Goal: Check status

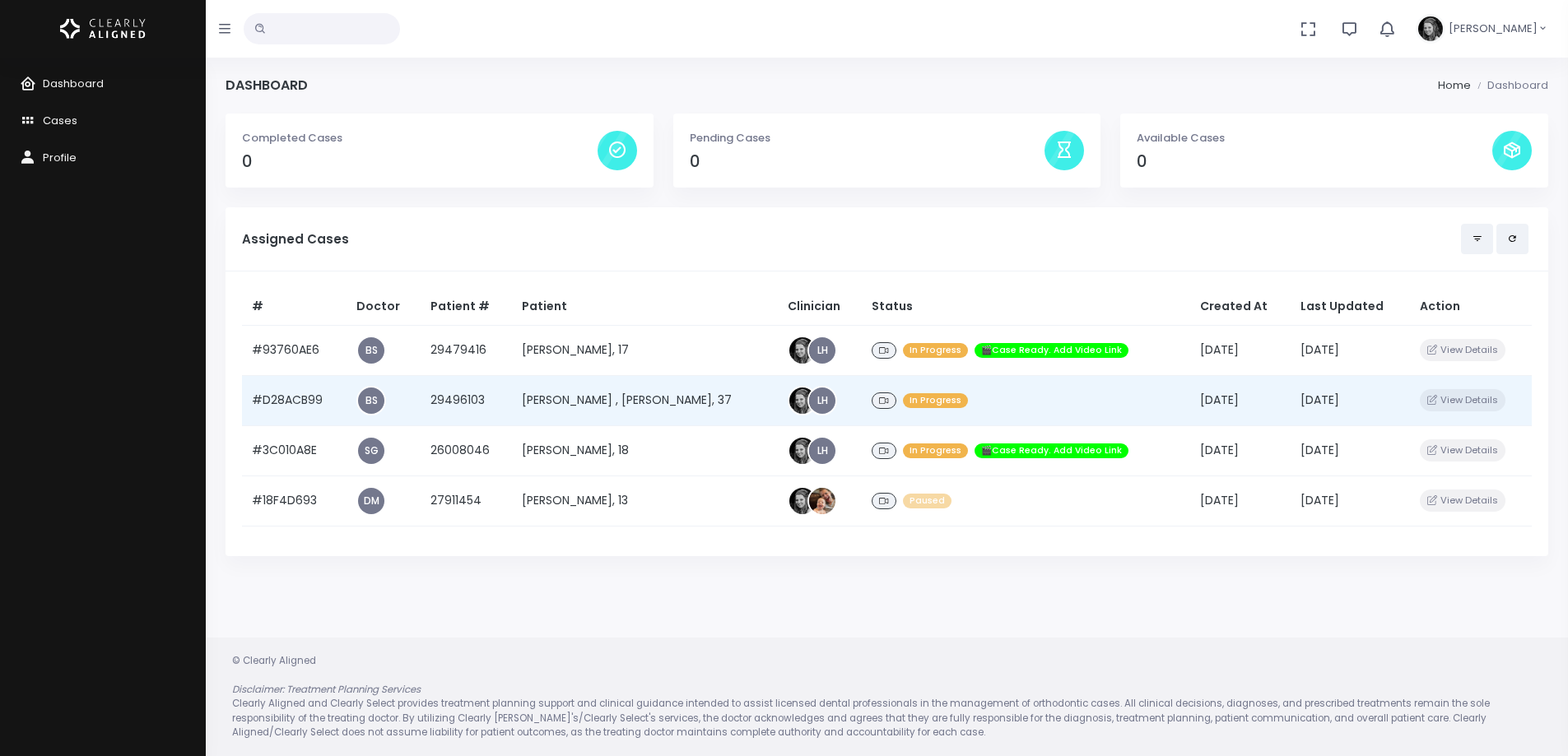
click at [316, 393] on td "#D28ACB99" at bounding box center [294, 400] width 105 height 50
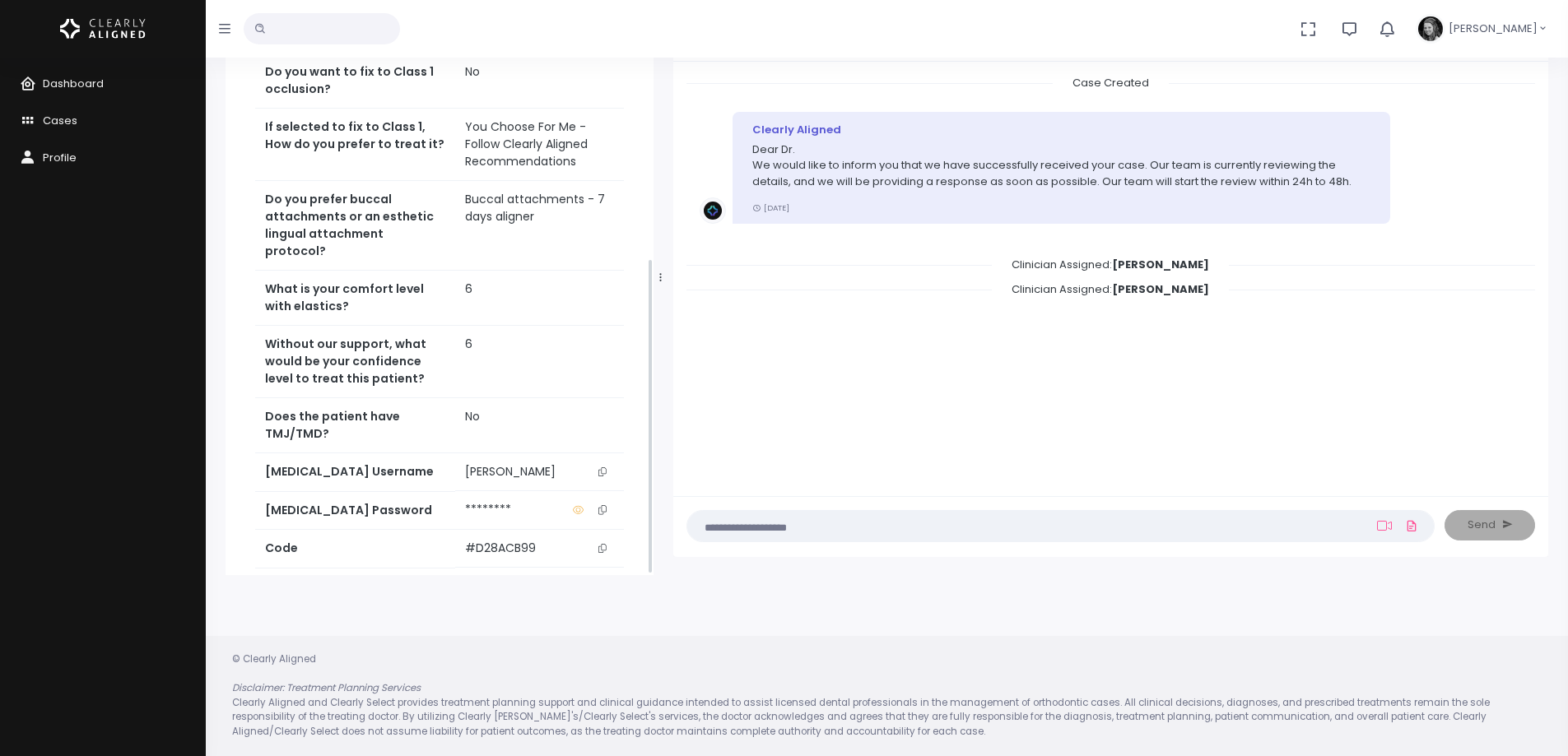
scroll to position [518, 0]
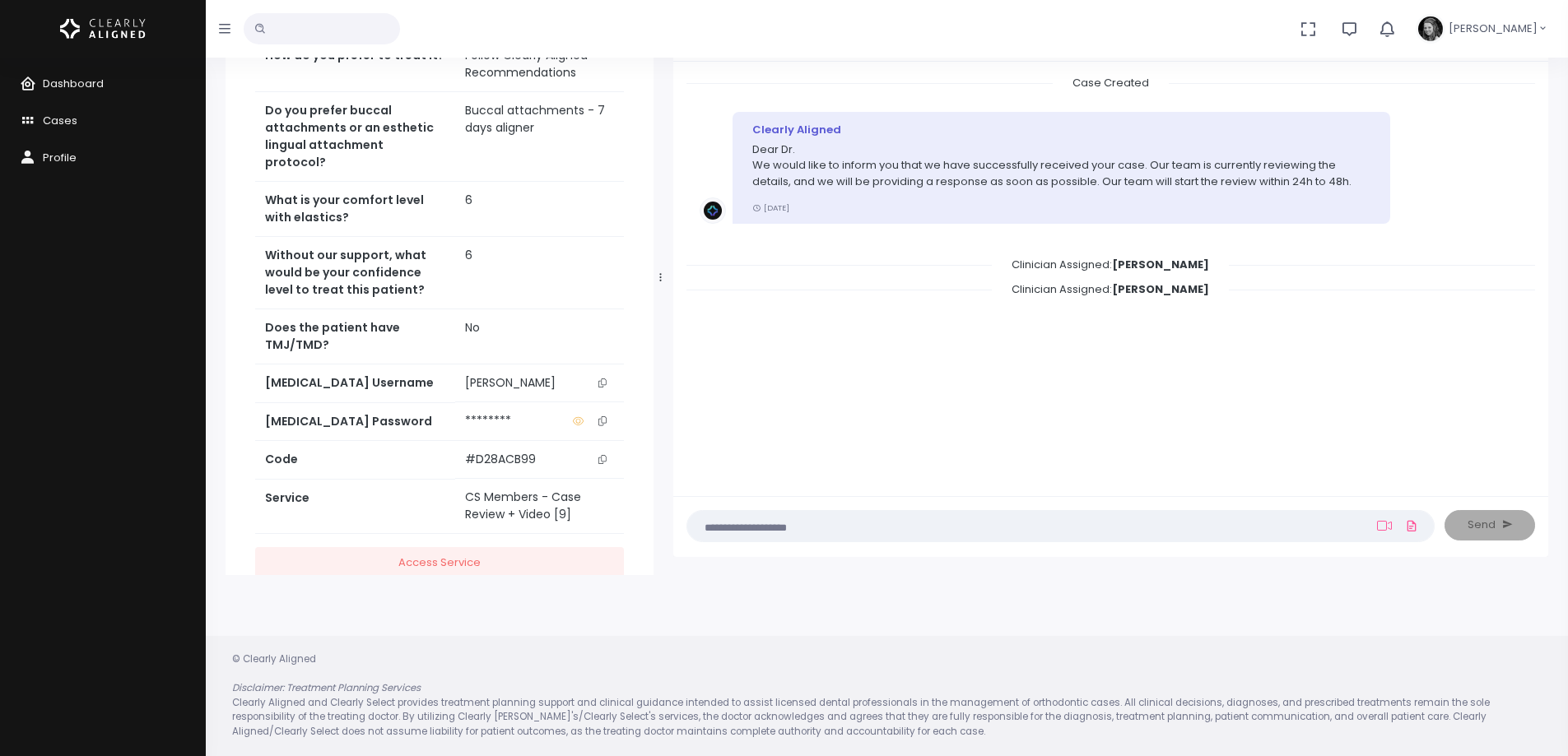
click at [606, 379] on icon "scrollable content" at bounding box center [602, 383] width 8 height 9
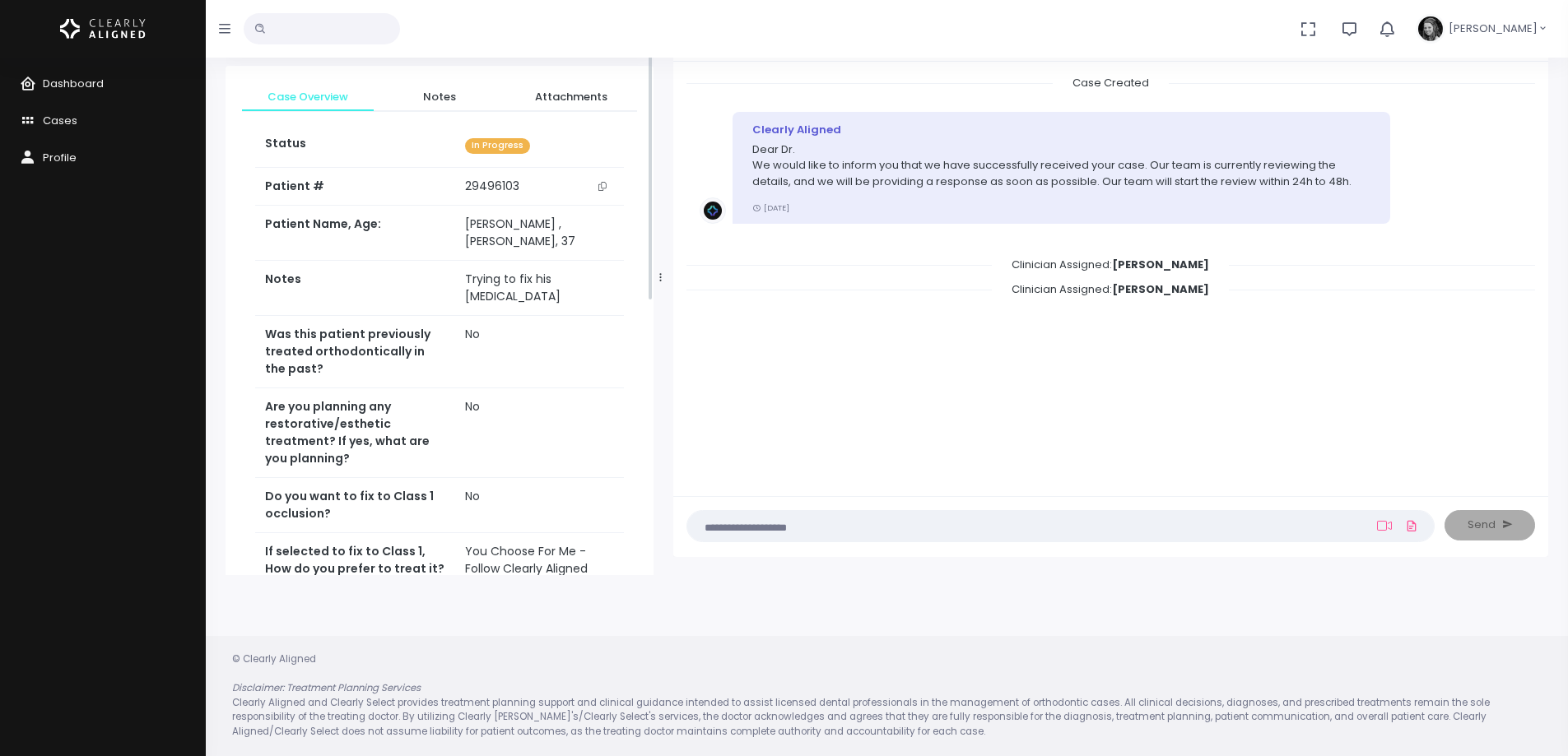
scroll to position [0, 0]
click at [607, 190] on button "scrollable content" at bounding box center [602, 190] width 23 height 17
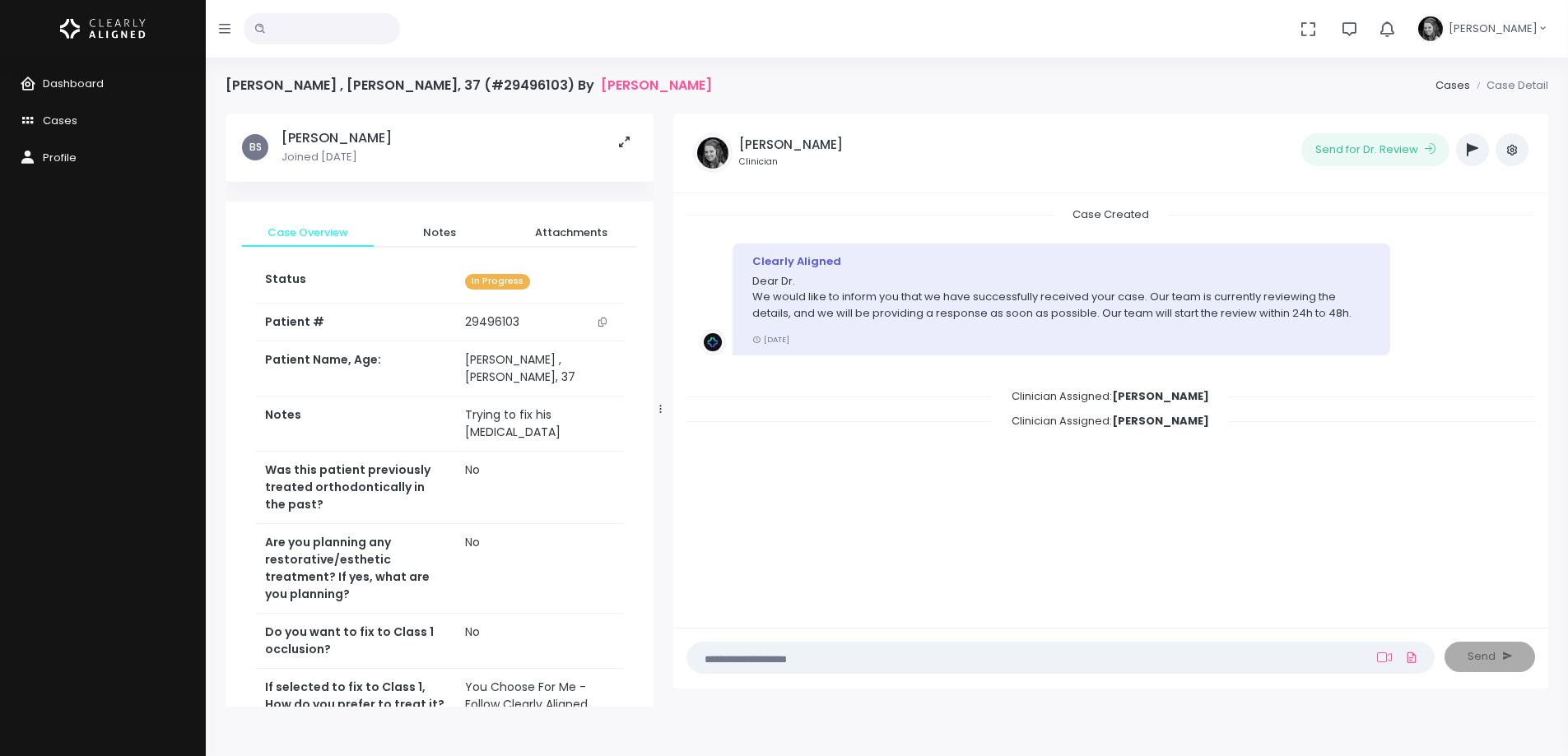
drag, startPoint x: 607, startPoint y: 318, endPoint x: 692, endPoint y: 314, distance: 85.1
click at [607, 318] on button "scrollable content" at bounding box center [602, 322] width 23 height 17
click at [68, 83] on span "Dashboard" at bounding box center [73, 83] width 61 height 15
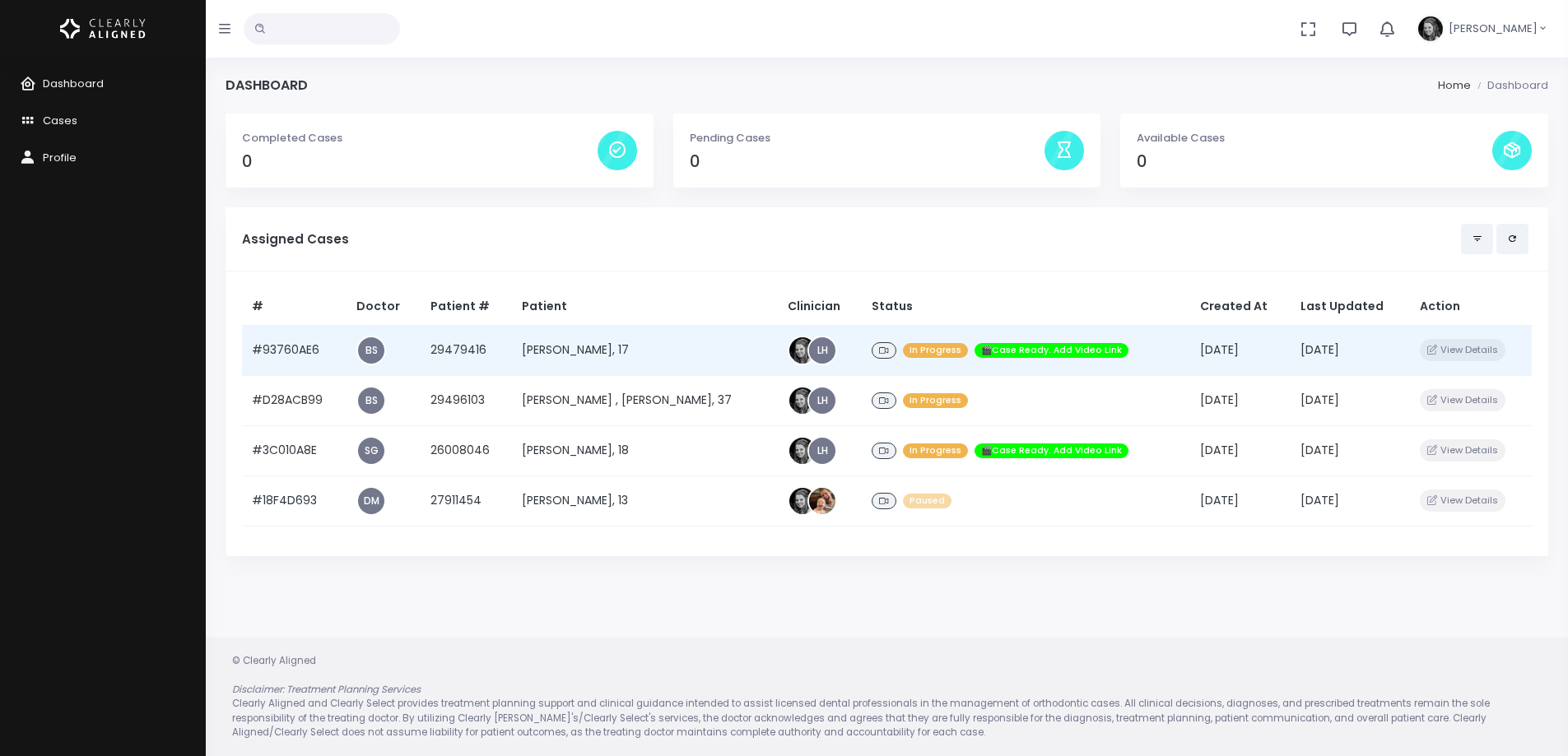
click at [289, 353] on td "#93760AE6" at bounding box center [294, 350] width 105 height 50
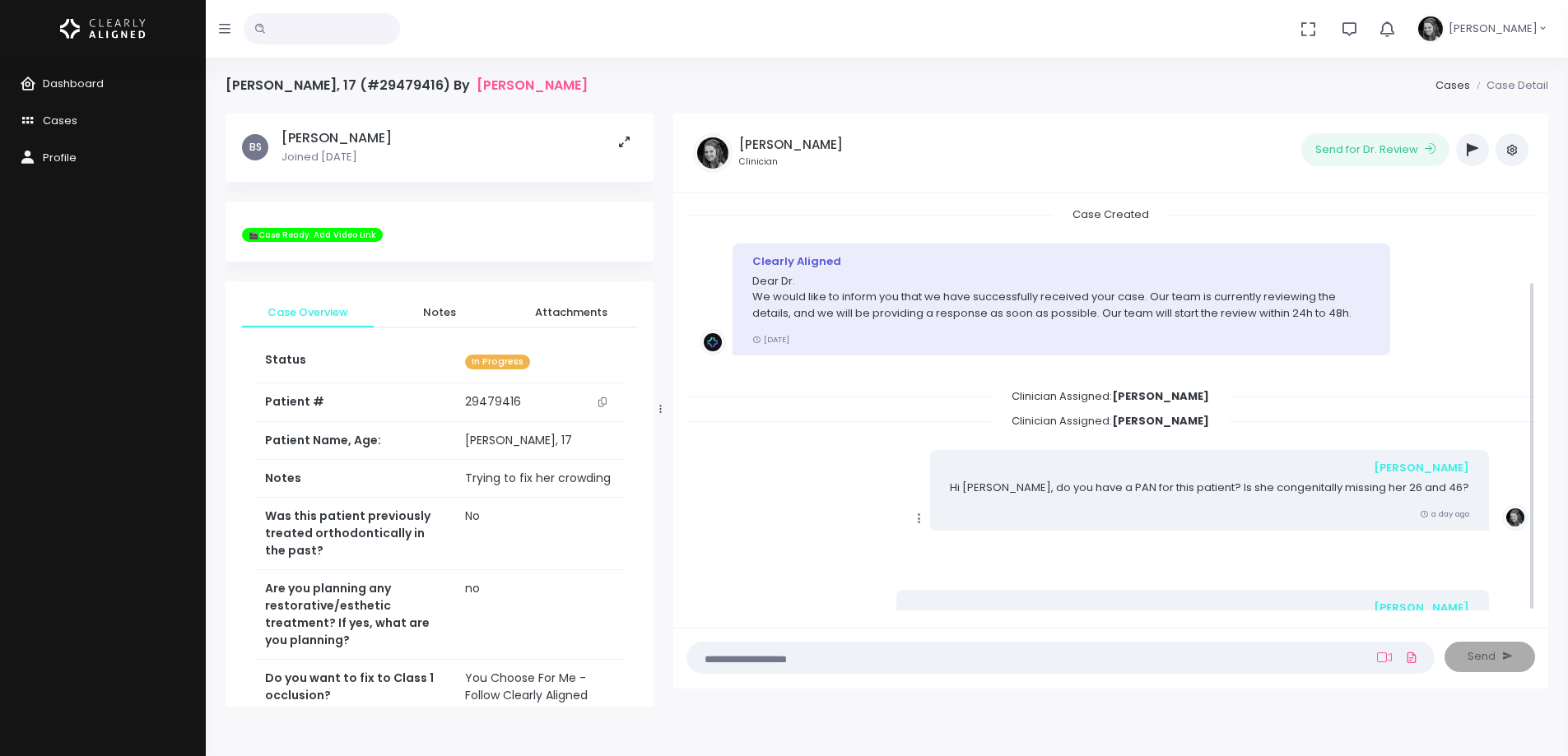
scroll to position [92, 0]
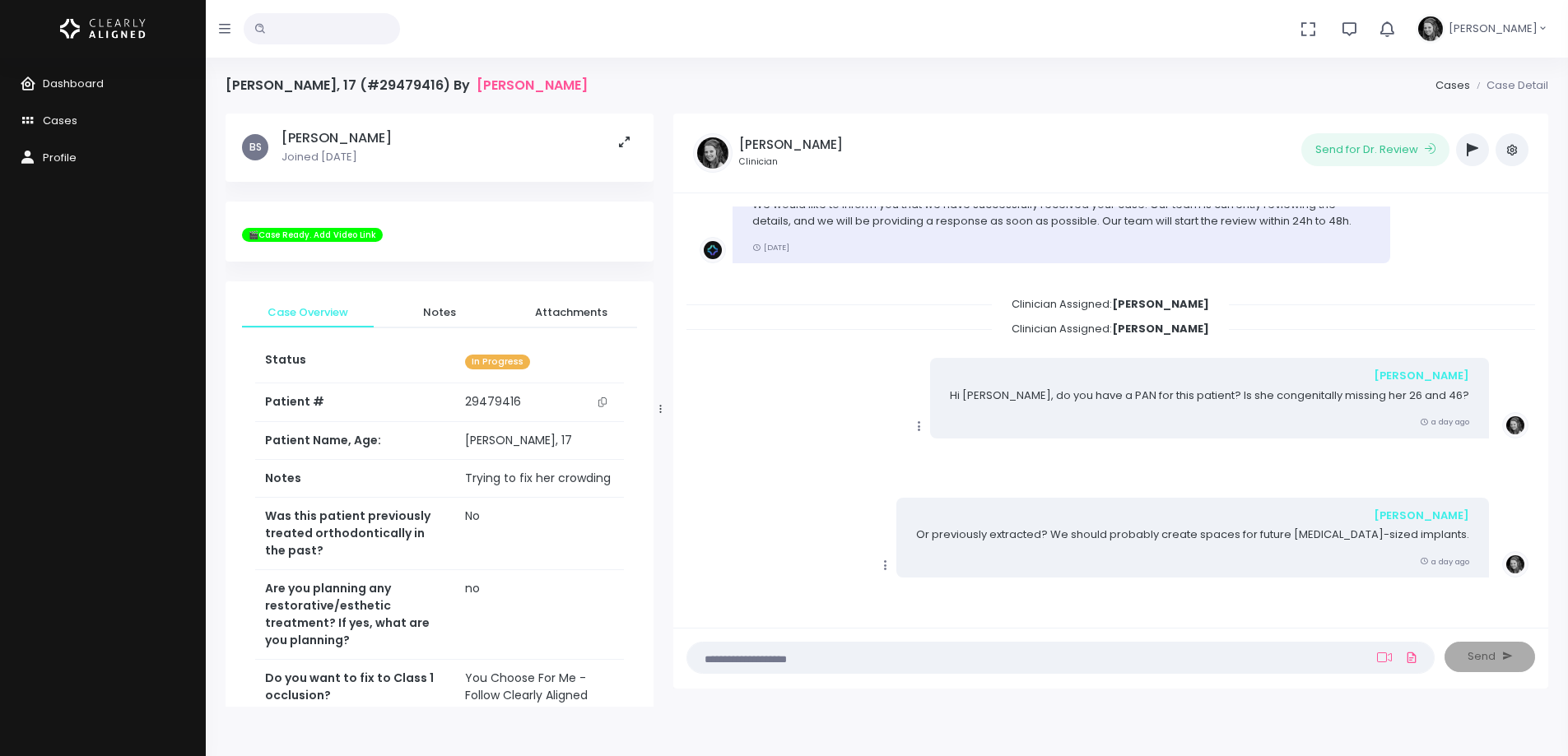
click at [603, 400] on icon "scrollable content" at bounding box center [602, 402] width 8 height 9
click at [64, 117] on span "Cases" at bounding box center [60, 120] width 35 height 15
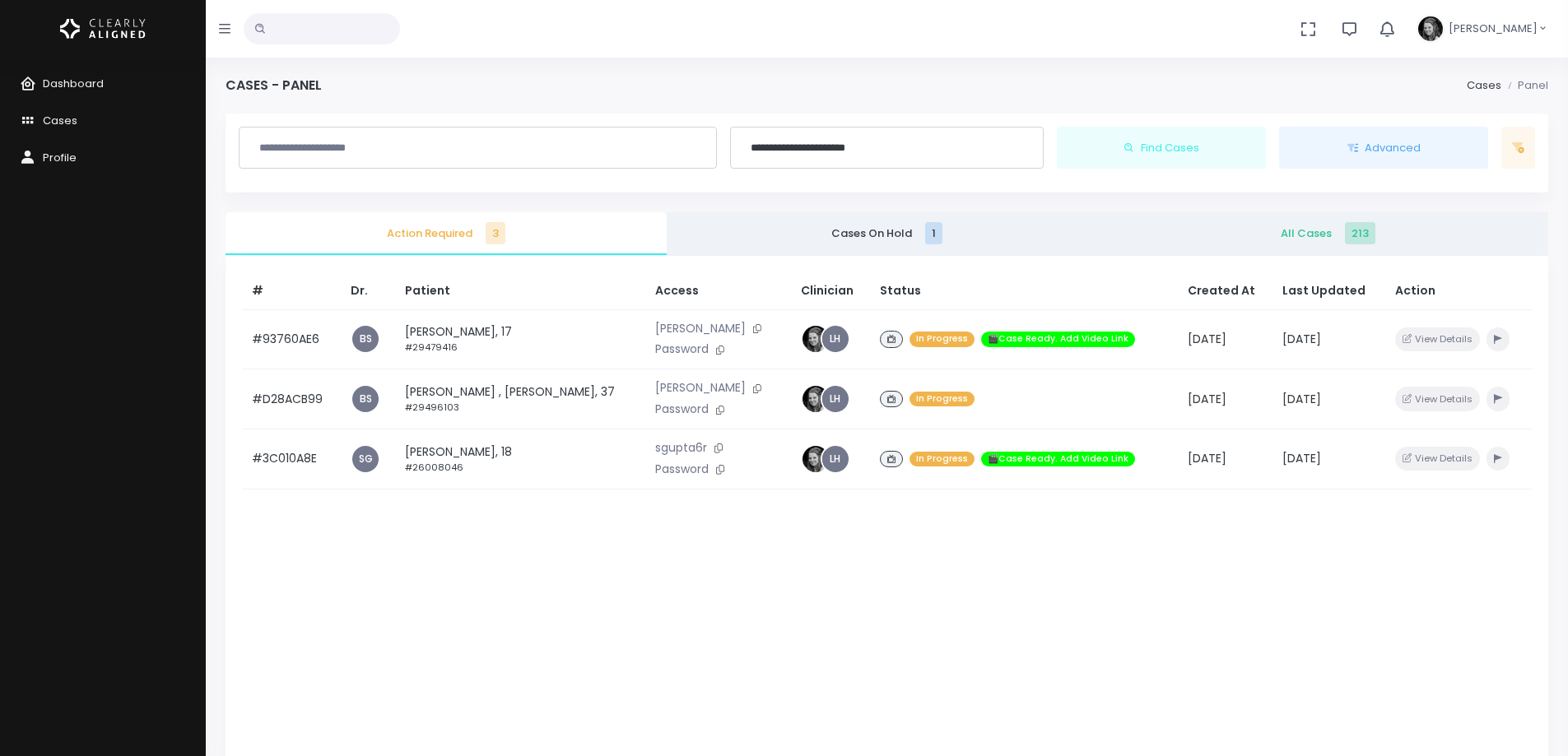
click at [1310, 233] on span "All Cases 213" at bounding box center [1328, 234] width 414 height 16
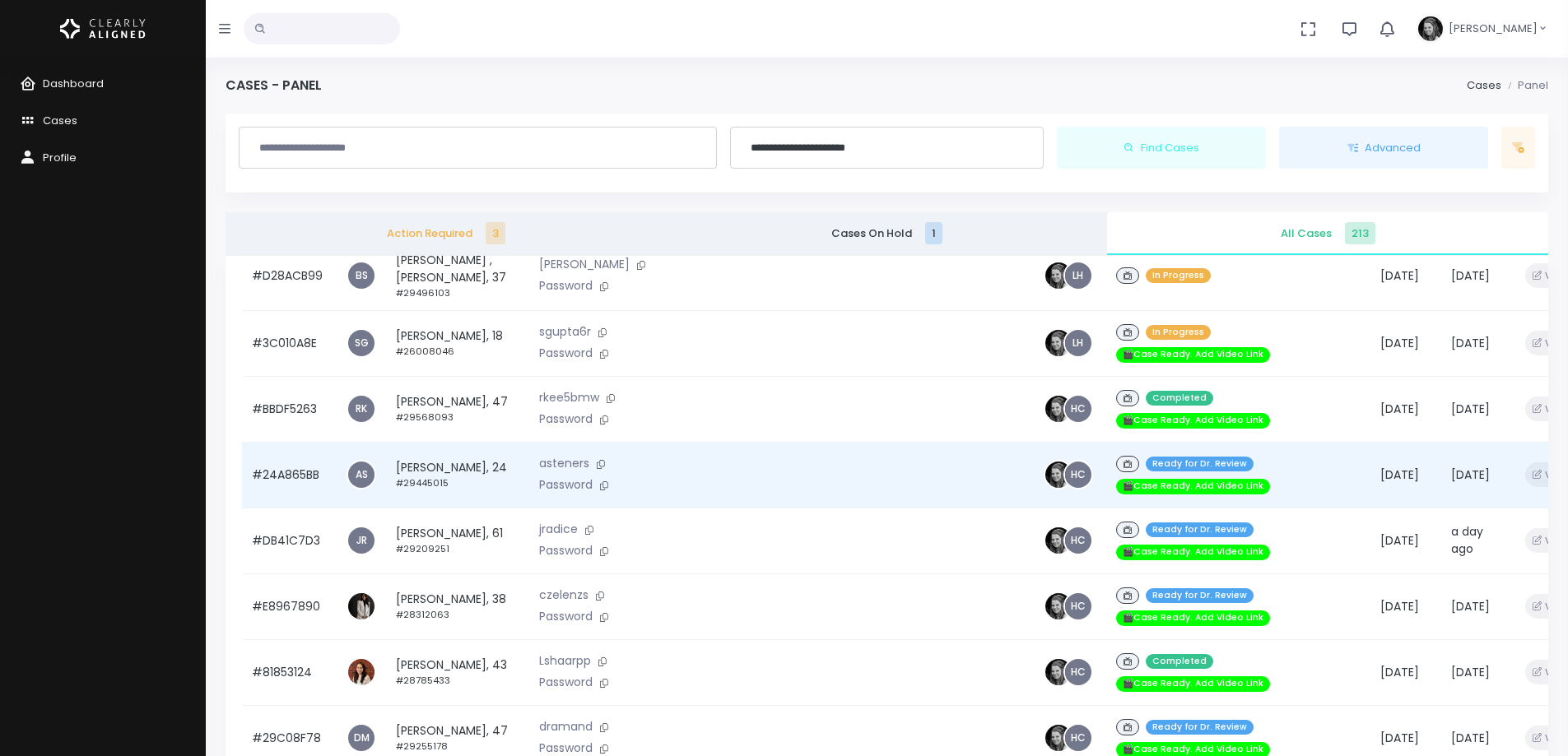
scroll to position [164, 0]
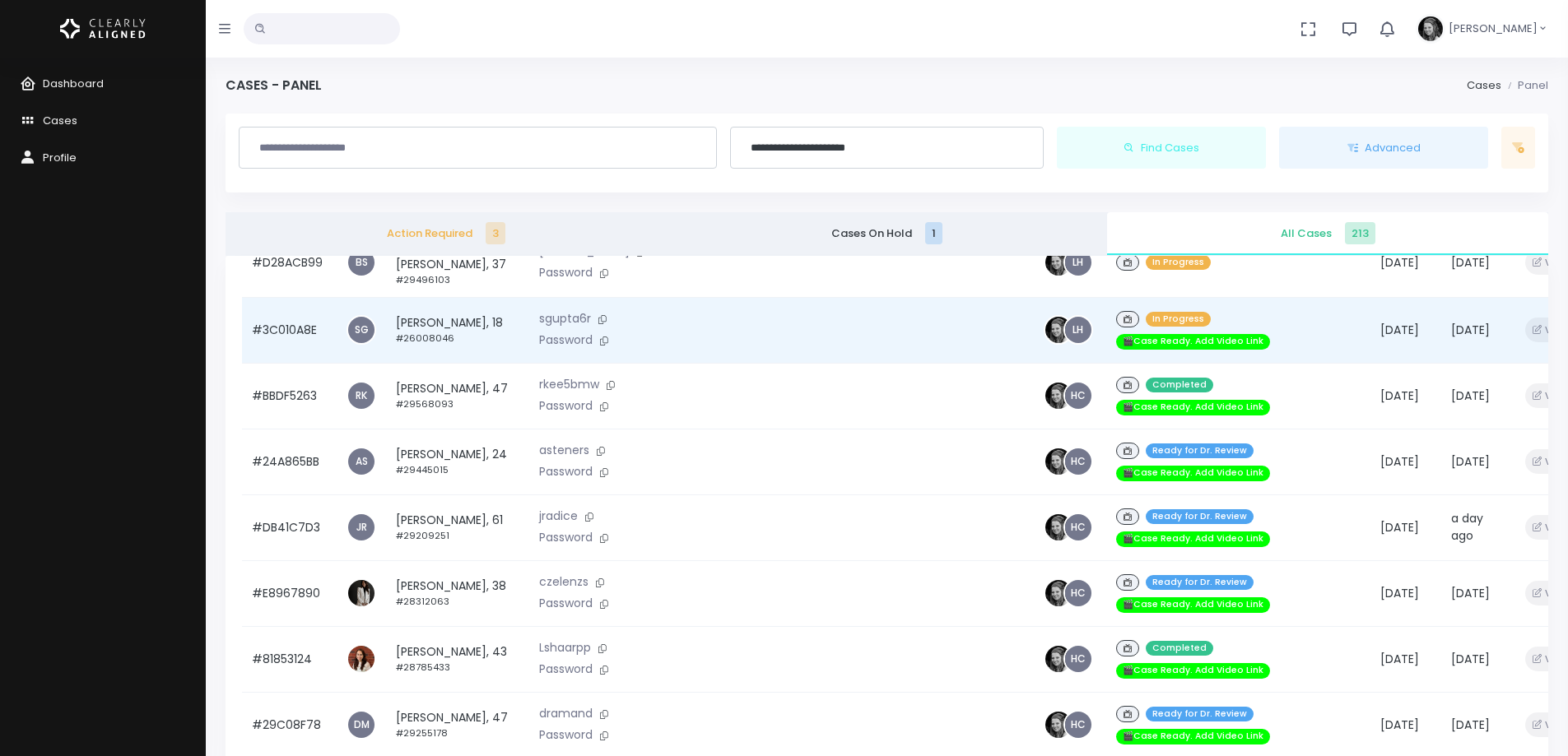
click at [423, 303] on td "[PERSON_NAME], 18 #26008046" at bounding box center [458, 330] width 144 height 65
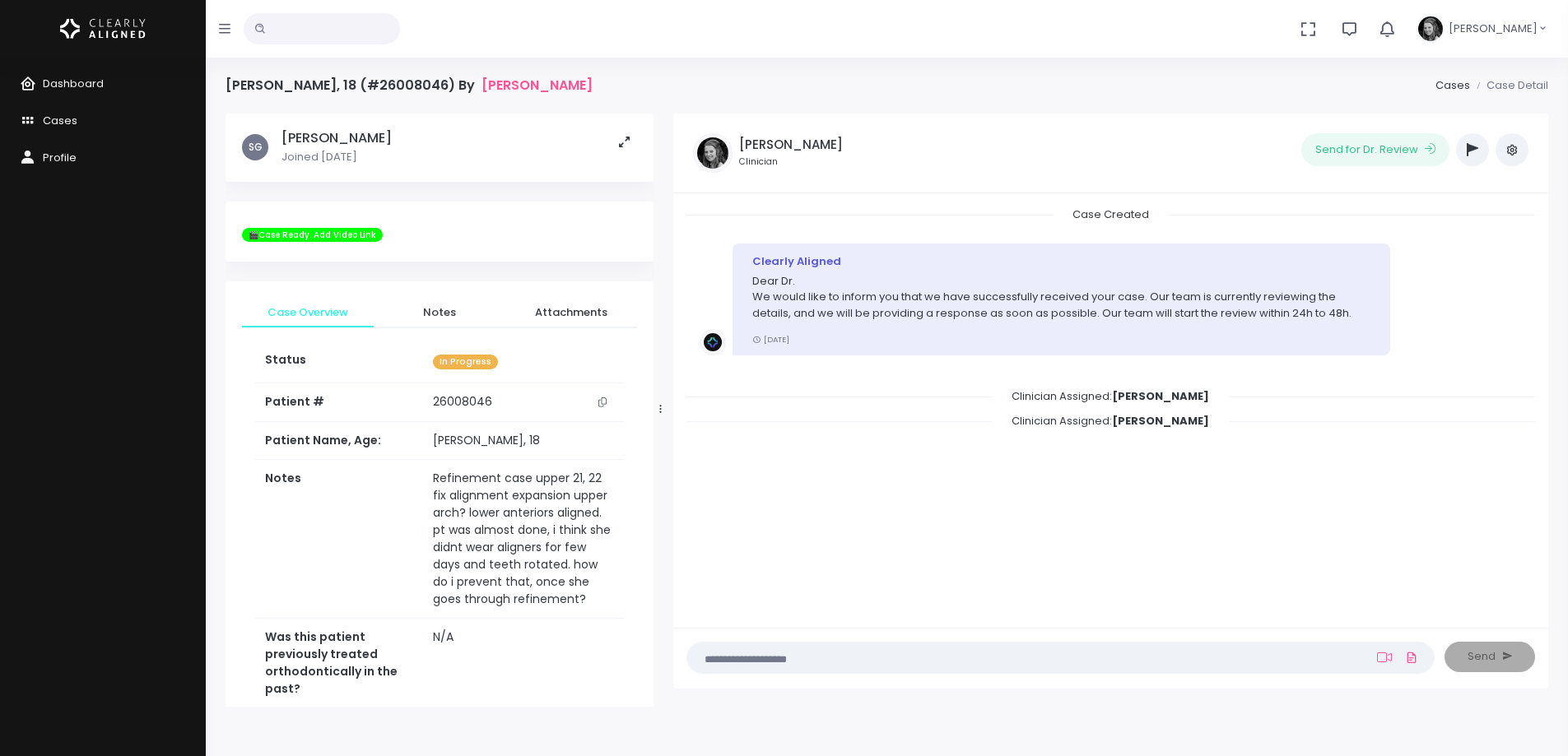
click at [606, 402] on icon "scrollable content" at bounding box center [602, 402] width 8 height 9
click at [87, 83] on span "Dashboard" at bounding box center [73, 83] width 61 height 15
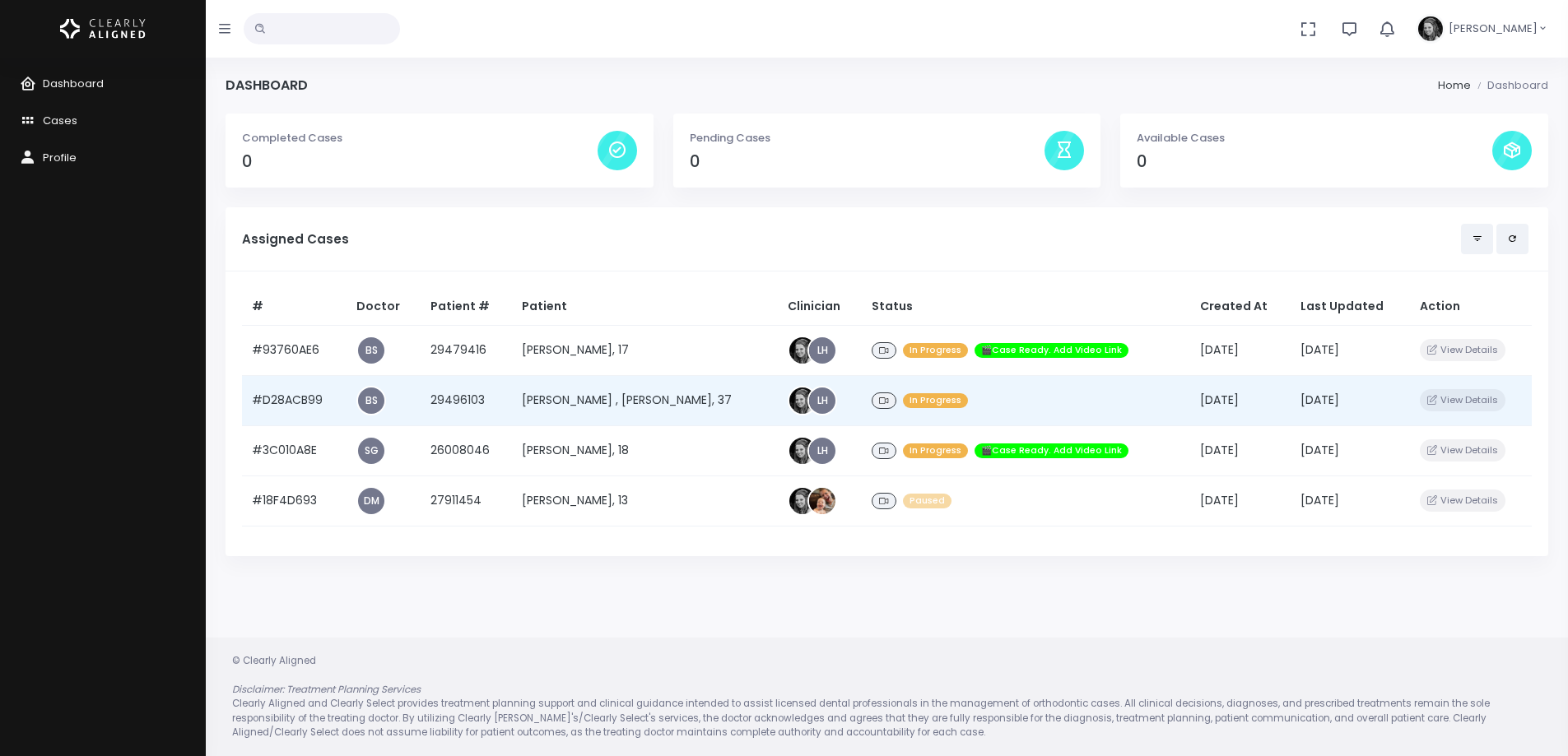
click at [317, 407] on td "#D28ACB99" at bounding box center [294, 400] width 105 height 50
